Goal: Find specific page/section: Find specific page/section

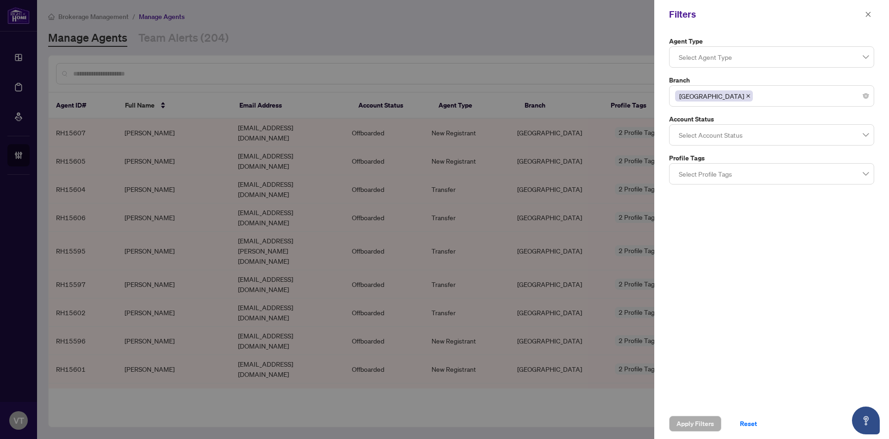
click at [490, 56] on div at bounding box center [444, 219] width 889 height 439
click at [367, 67] on div at bounding box center [444, 219] width 889 height 439
click at [750, 426] on span "Reset" at bounding box center [748, 423] width 17 height 15
click at [483, 73] on div at bounding box center [444, 219] width 889 height 439
click at [868, 12] on icon "close" at bounding box center [868, 14] width 6 height 6
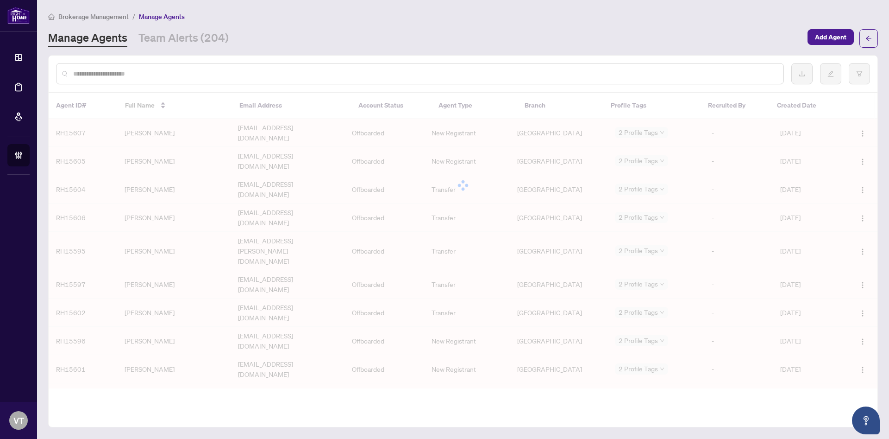
click at [282, 77] on input "text" at bounding box center [424, 74] width 703 height 10
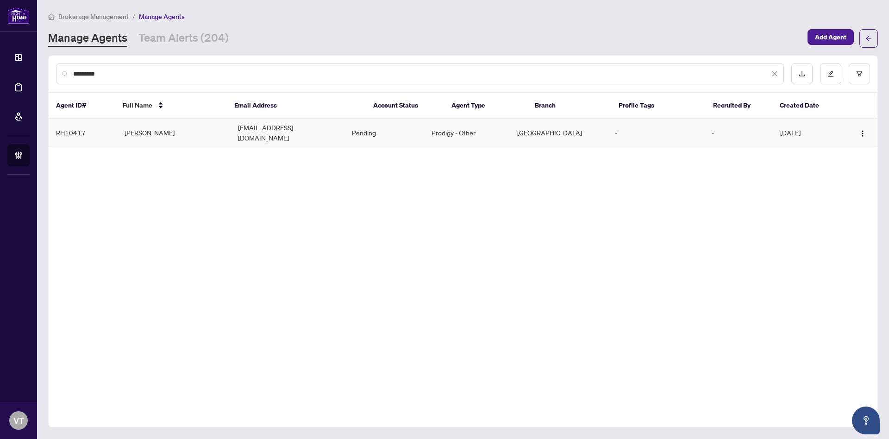
type input "*********"
click at [179, 131] on td "[PERSON_NAME]" at bounding box center [174, 133] width 114 height 28
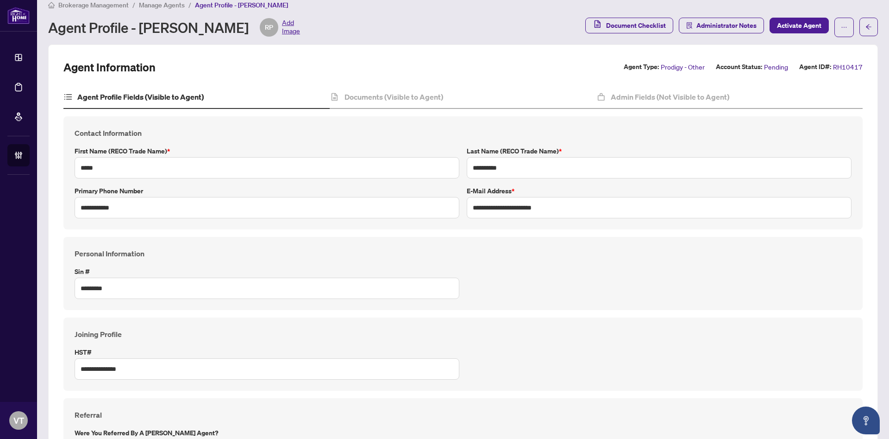
scroll to position [13, 0]
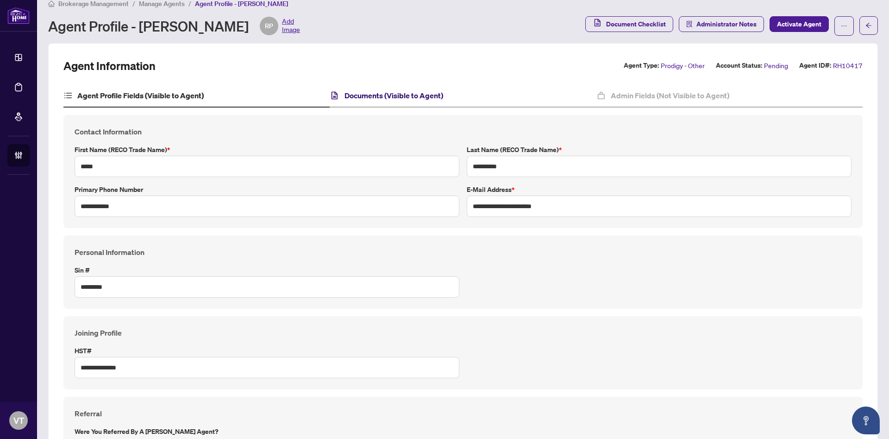
click at [360, 95] on h4 "Documents (Visible to Agent)" at bounding box center [394, 95] width 99 height 11
